Goal: Find contact information: Find contact information

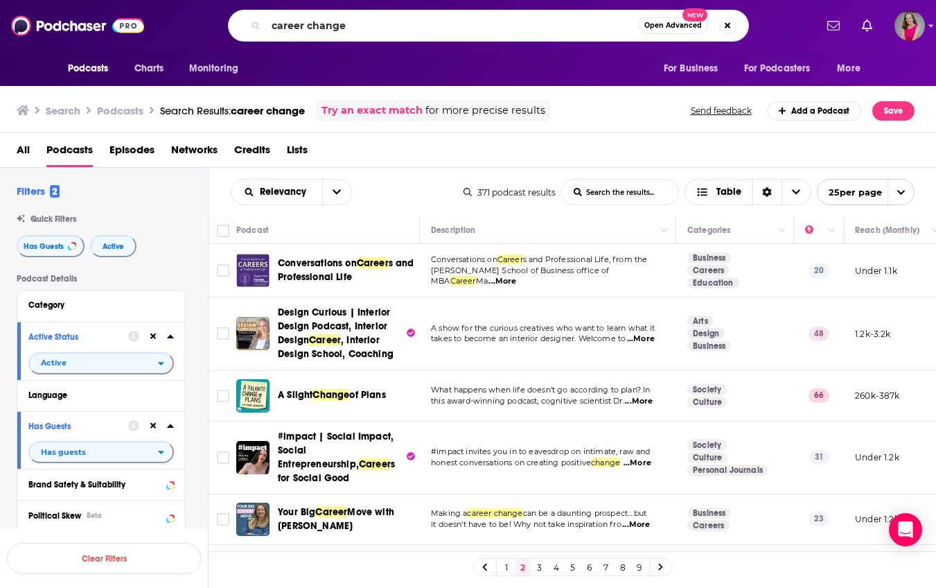
click at [466, 30] on input "career change" at bounding box center [452, 26] width 372 height 22
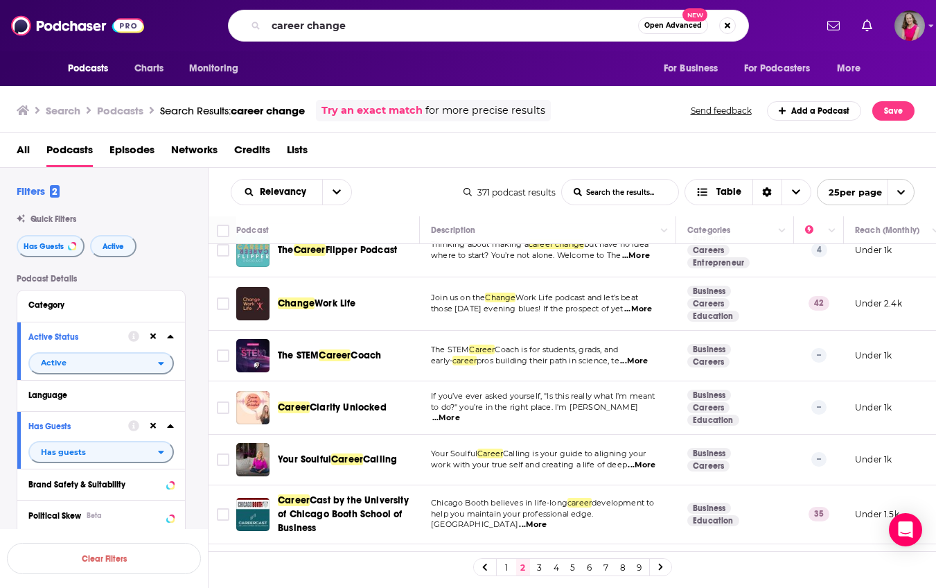
drag, startPoint x: 378, startPoint y: 27, endPoint x: 250, endPoint y: 26, distance: 127.5
click at [250, 26] on div "career change Open Advanced New" at bounding box center [488, 26] width 521 height 32
type input "The Happy Engineer"
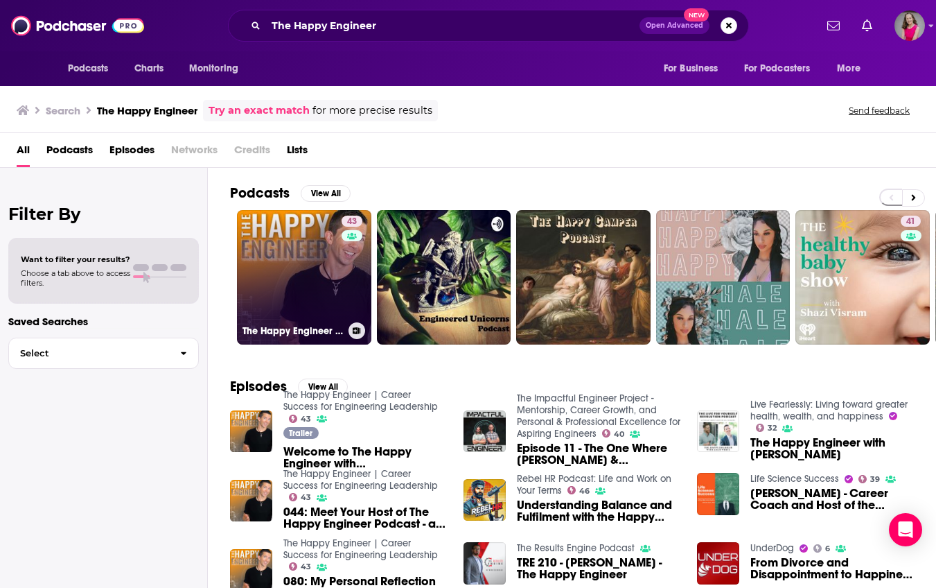
click at [317, 258] on link "43 The Happy Engineer | Career Success for Engineering Leadership" at bounding box center [304, 277] width 134 height 134
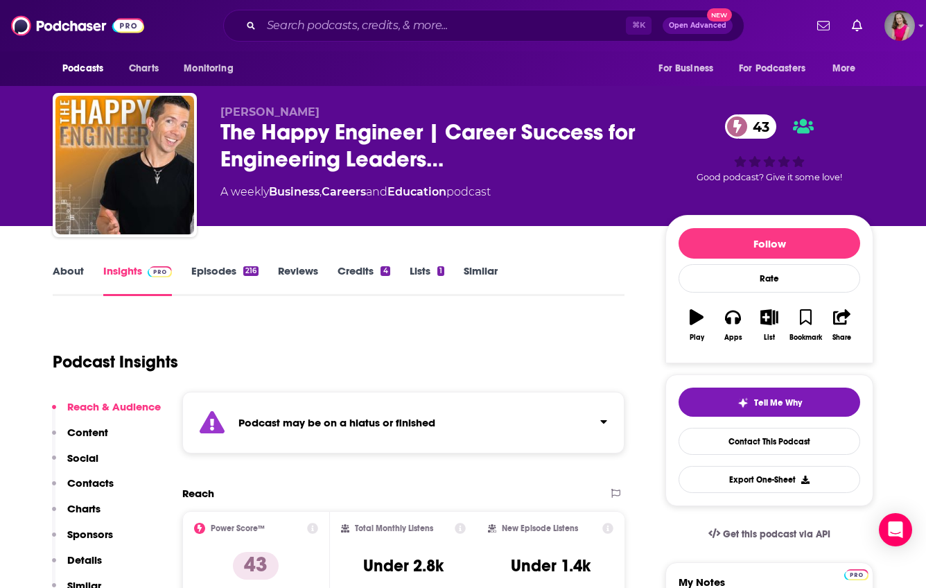
click at [213, 275] on link "Episodes 216" at bounding box center [224, 280] width 67 height 32
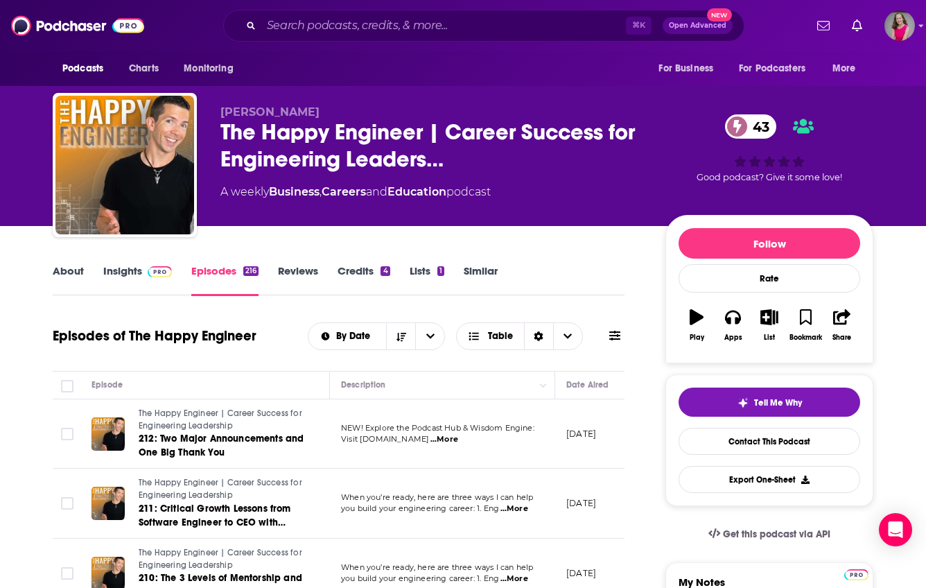
click at [130, 274] on link "Insights" at bounding box center [137, 280] width 69 height 32
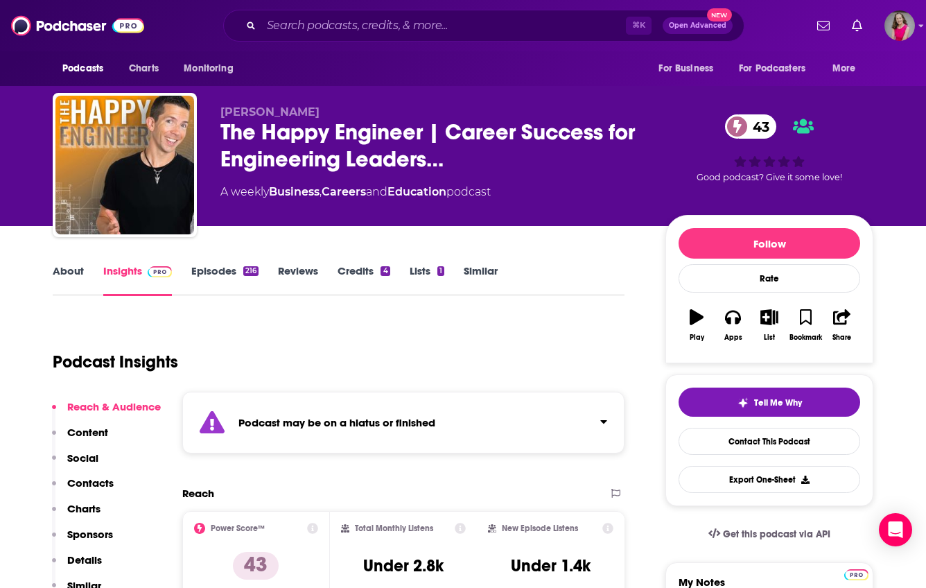
click at [97, 483] on p "Contacts" at bounding box center [90, 482] width 46 height 13
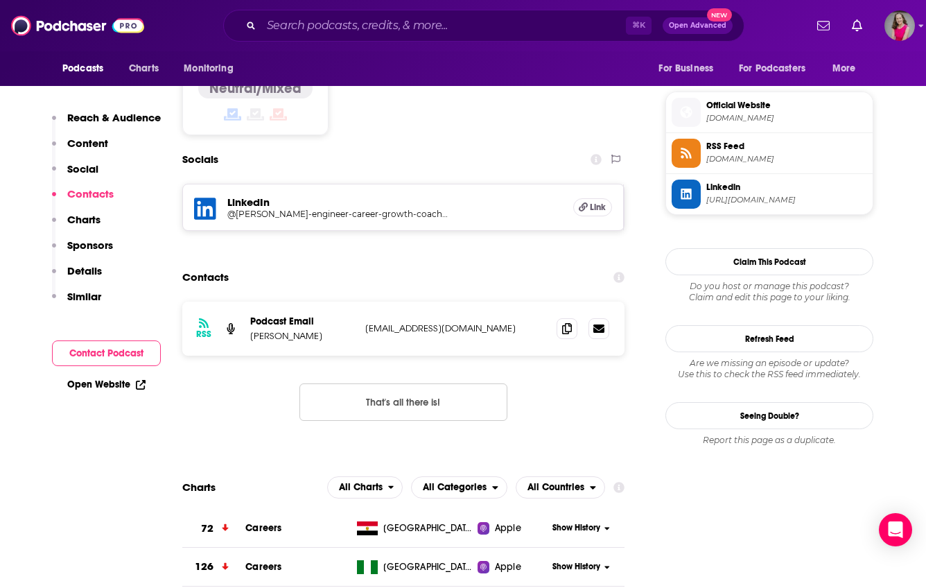
scroll to position [1213, 0]
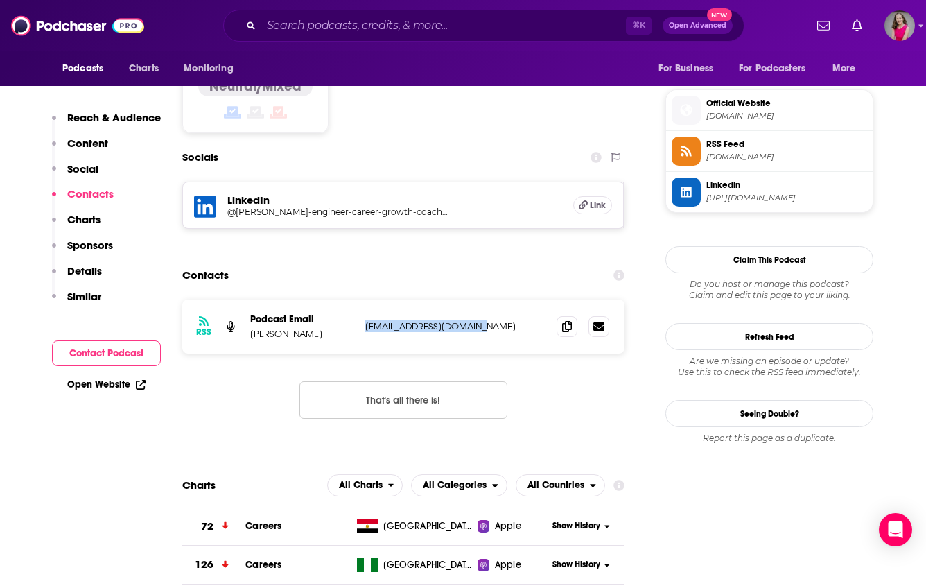
drag, startPoint x: 482, startPoint y: 255, endPoint x: 365, endPoint y: 256, distance: 116.4
click at [365, 320] on p "[EMAIL_ADDRESS][DOMAIN_NAME]" at bounding box center [455, 326] width 180 height 12
copy p "[EMAIL_ADDRESS][DOMAIN_NAME]"
click at [457, 29] on input "Search podcasts, credits, & more..." at bounding box center [443, 26] width 365 height 22
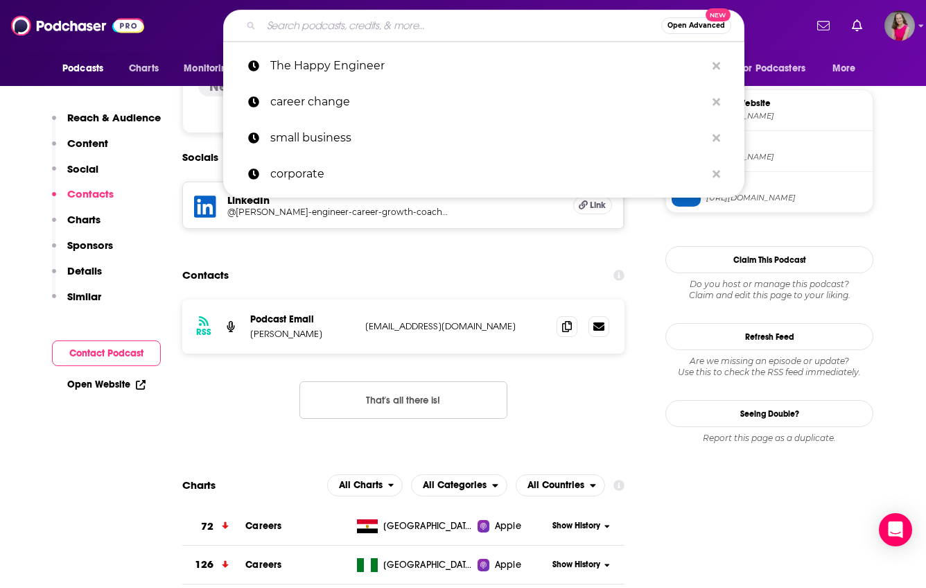
paste input "The Uplifters"
type input "The Uplifters"
